Goal: Task Accomplishment & Management: Manage account settings

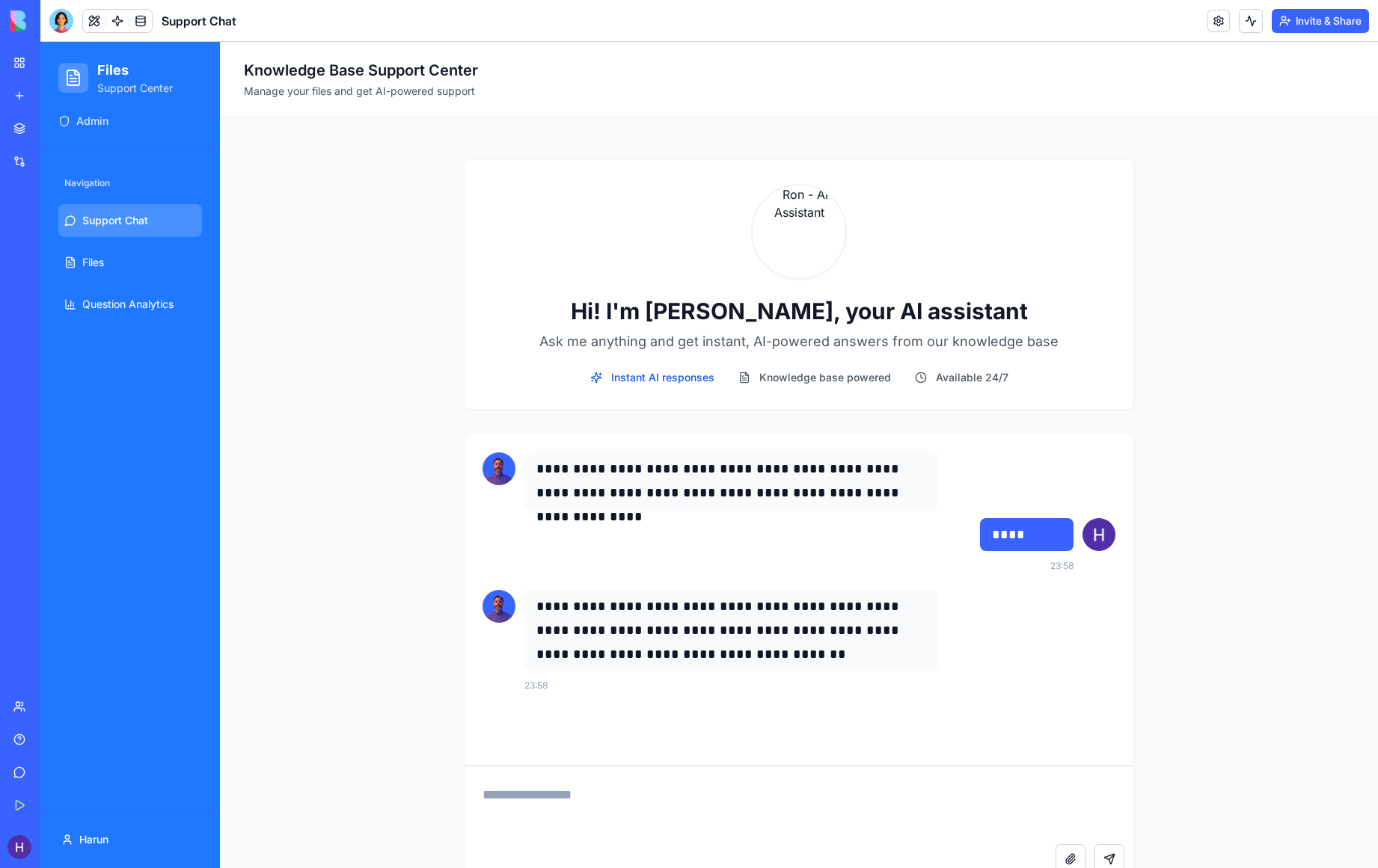
click at [14, 21] on img at bounding box center [57, 21] width 93 height 21
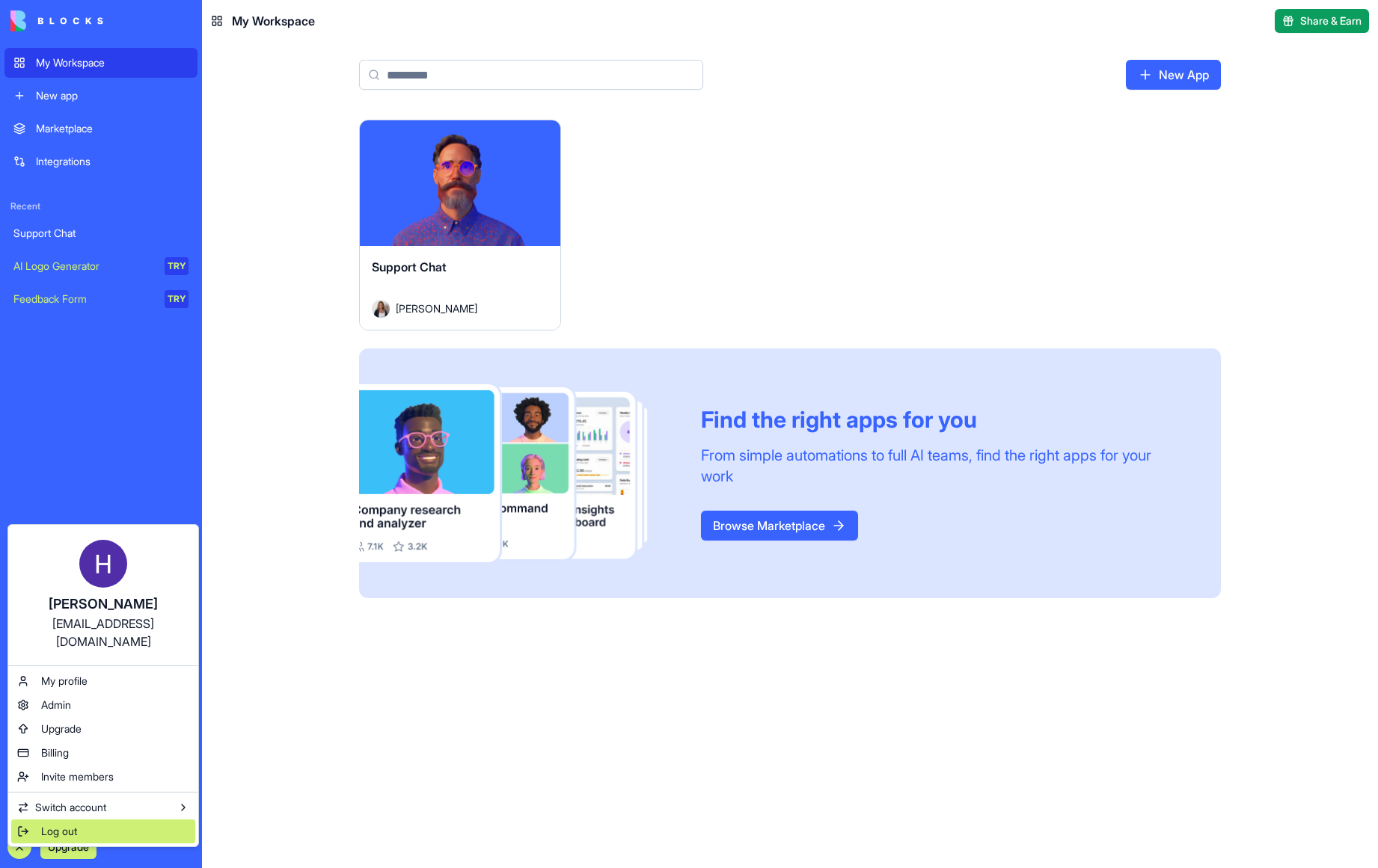
click at [68, 823] on span "Log out" at bounding box center [58, 830] width 36 height 15
